Goal: Find specific page/section: Find specific page/section

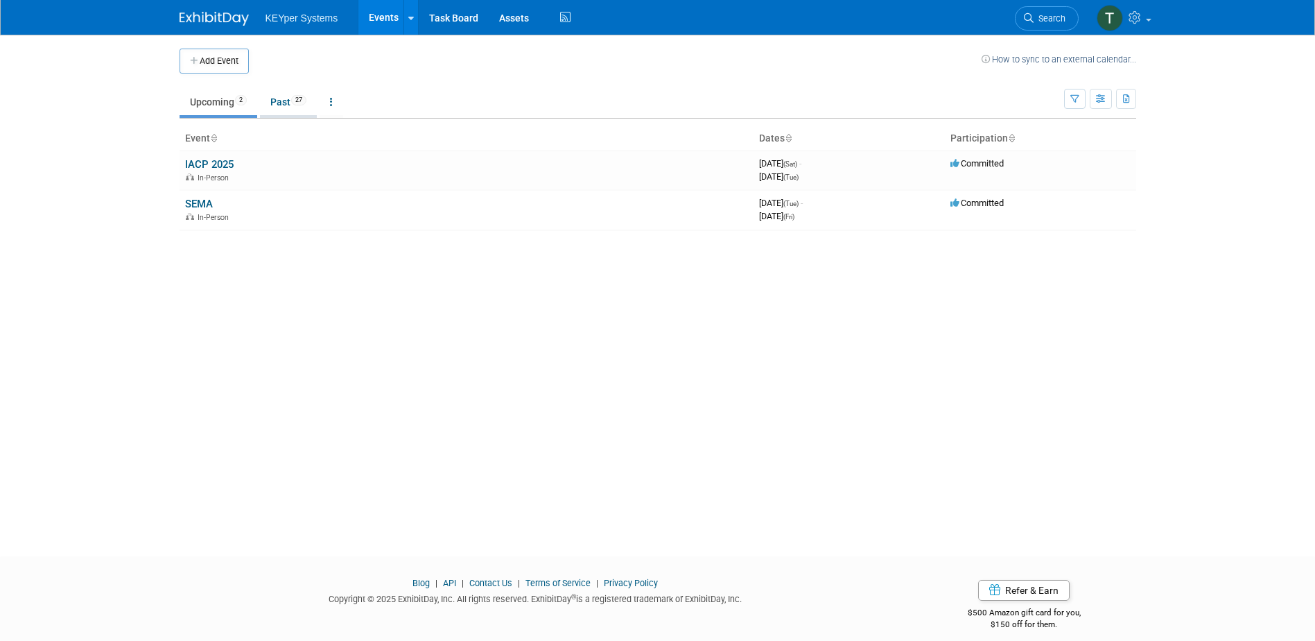
click at [284, 103] on link "Past 27" at bounding box center [288, 102] width 57 height 26
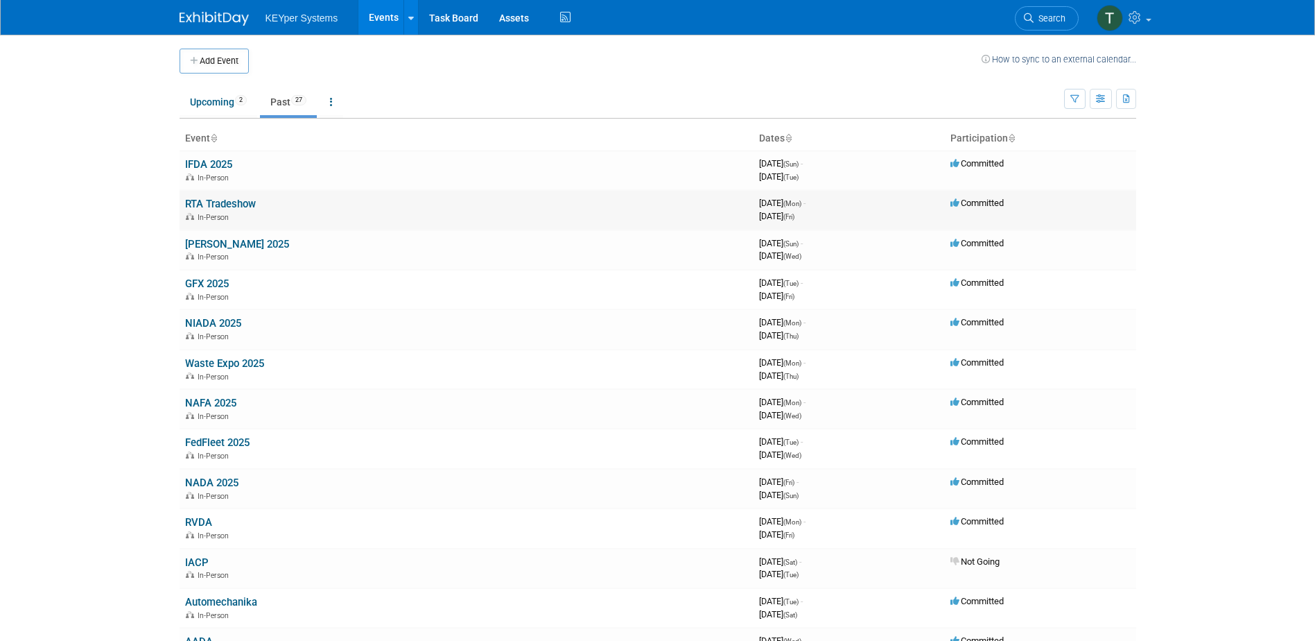
click at [231, 200] on link "RTA Tradeshow" at bounding box center [220, 204] width 71 height 12
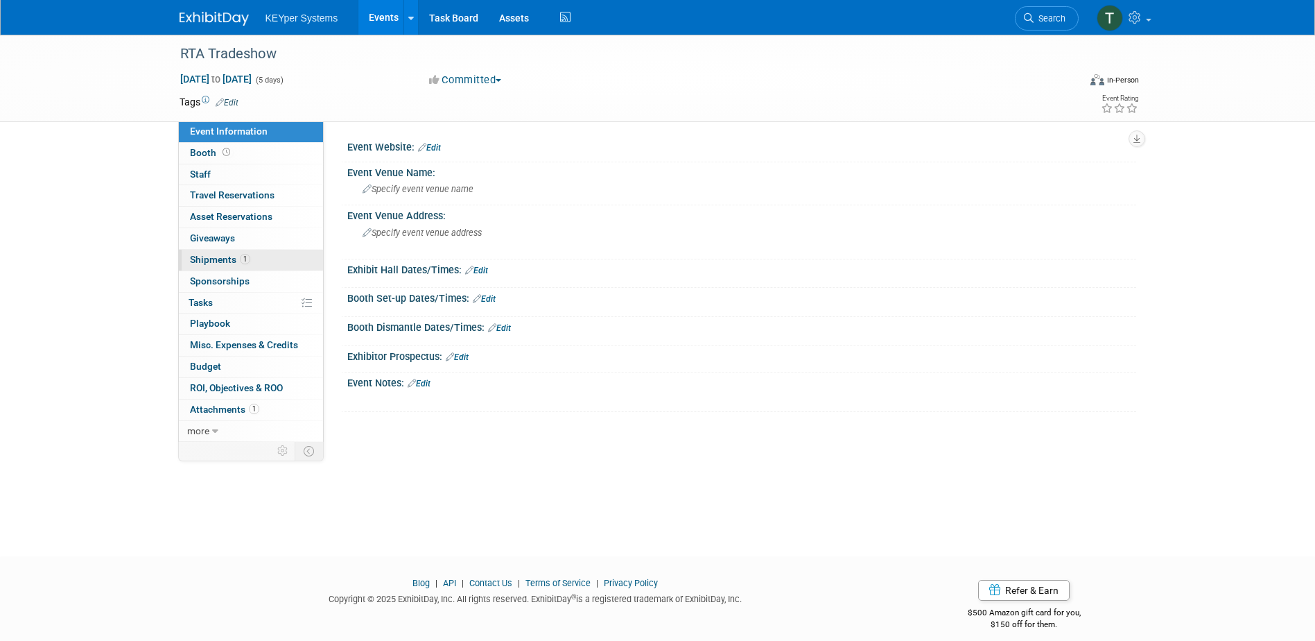
click at [223, 267] on link "1 Shipments 1" at bounding box center [251, 260] width 144 height 21
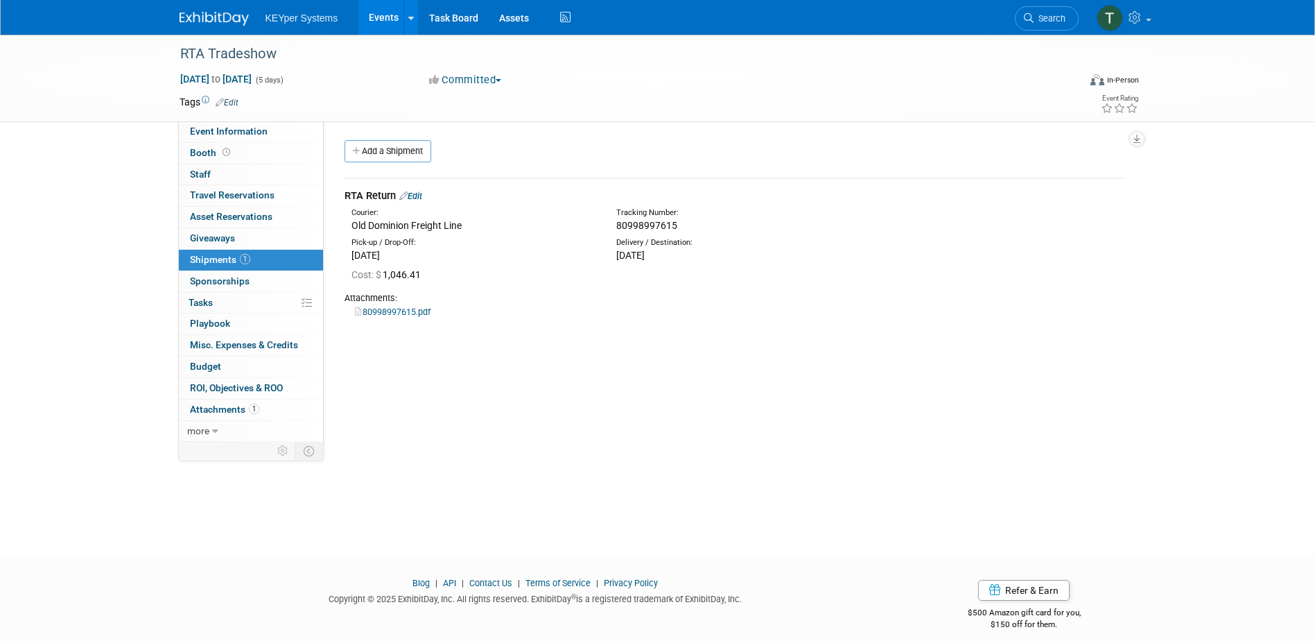
click at [376, 314] on link "80998997615.pdf" at bounding box center [393, 311] width 76 height 10
